Goal: Task Accomplishment & Management: Manage account settings

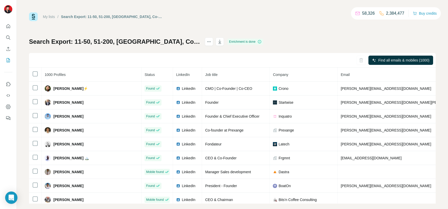
click at [106, 62] on div "Find all emails & mobiles (1000)" at bounding box center [232, 60] width 407 height 15
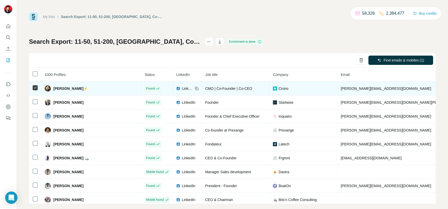
click at [182, 89] on span "LinkedIn" at bounding box center [187, 88] width 11 height 5
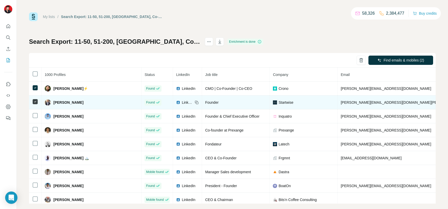
click at [182, 103] on span "LinkedIn" at bounding box center [187, 102] width 11 height 5
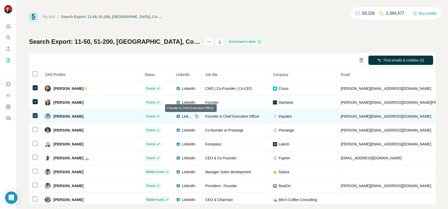
click at [205, 117] on span "Founder & Chief Executive Officer" at bounding box center [232, 116] width 54 height 4
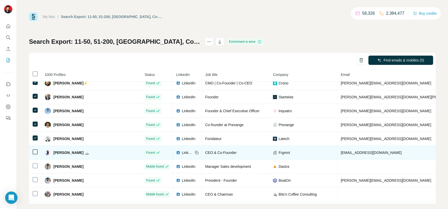
scroll to position [8, 0]
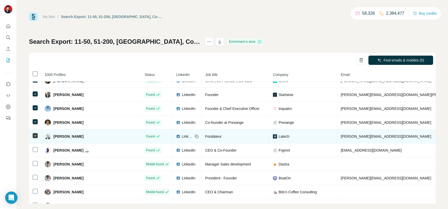
click at [182, 137] on span "LinkedIn" at bounding box center [187, 136] width 11 height 5
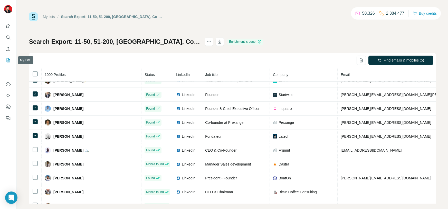
click at [8, 59] on icon "My lists" at bounding box center [8, 59] width 3 height 3
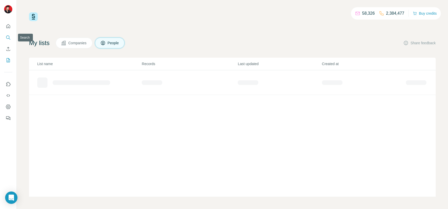
click at [6, 38] on icon "Search" at bounding box center [7, 36] width 3 height 3
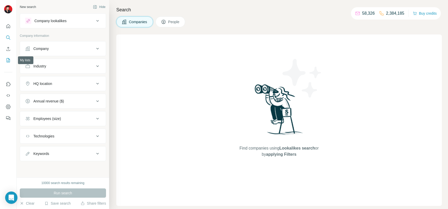
click at [7, 60] on icon "My lists" at bounding box center [8, 59] width 3 height 3
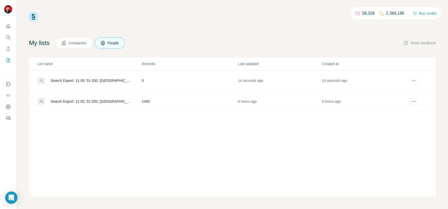
click at [414, 99] on icon "actions" at bounding box center [413, 101] width 5 height 5
click at [384, 119] on div "Delete list" at bounding box center [399, 120] width 64 height 9
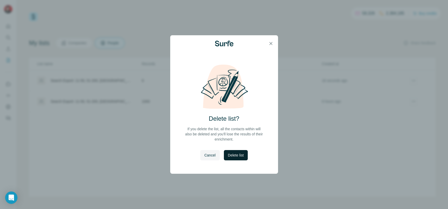
click at [244, 158] on button "Delete list" at bounding box center [236, 155] width 24 height 10
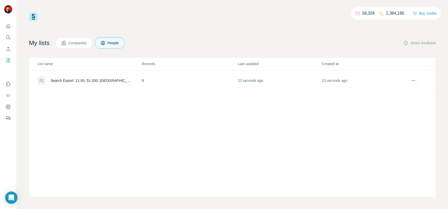
click at [123, 87] on td "Search Export: 11-50, 51-200, France, Co-fondateur, Fondateur, 1 to 2 years, Fr…" at bounding box center [85, 80] width 112 height 21
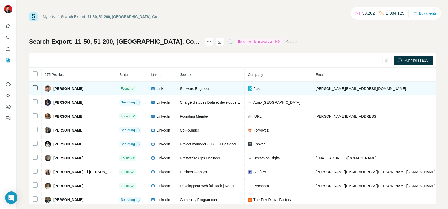
click at [157, 89] on span "LinkedIn" at bounding box center [162, 88] width 11 height 5
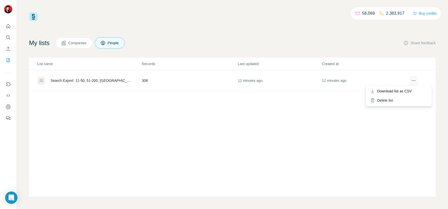
click at [418, 83] on button "actions" at bounding box center [414, 80] width 8 height 8
click at [390, 102] on div "Delete list" at bounding box center [399, 100] width 64 height 9
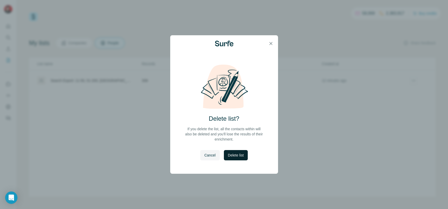
click at [239, 158] on button "Delete list" at bounding box center [236, 155] width 24 height 10
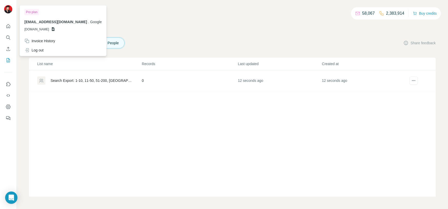
click at [91, 80] on div "Search Export: 1-10, 11-50, 51-200, [GEOGRAPHIC_DATA], Directeur de la technolo…" at bounding box center [92, 80] width 82 height 5
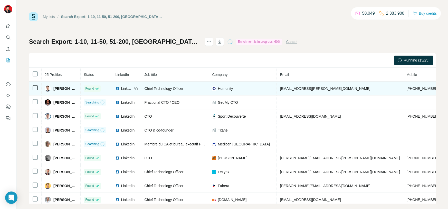
click at [69, 88] on span "Amaury Bouchard" at bounding box center [65, 88] width 24 height 5
click at [132, 87] on span "LinkedIn" at bounding box center [126, 88] width 11 height 5
